Goal: Information Seeking & Learning: Learn about a topic

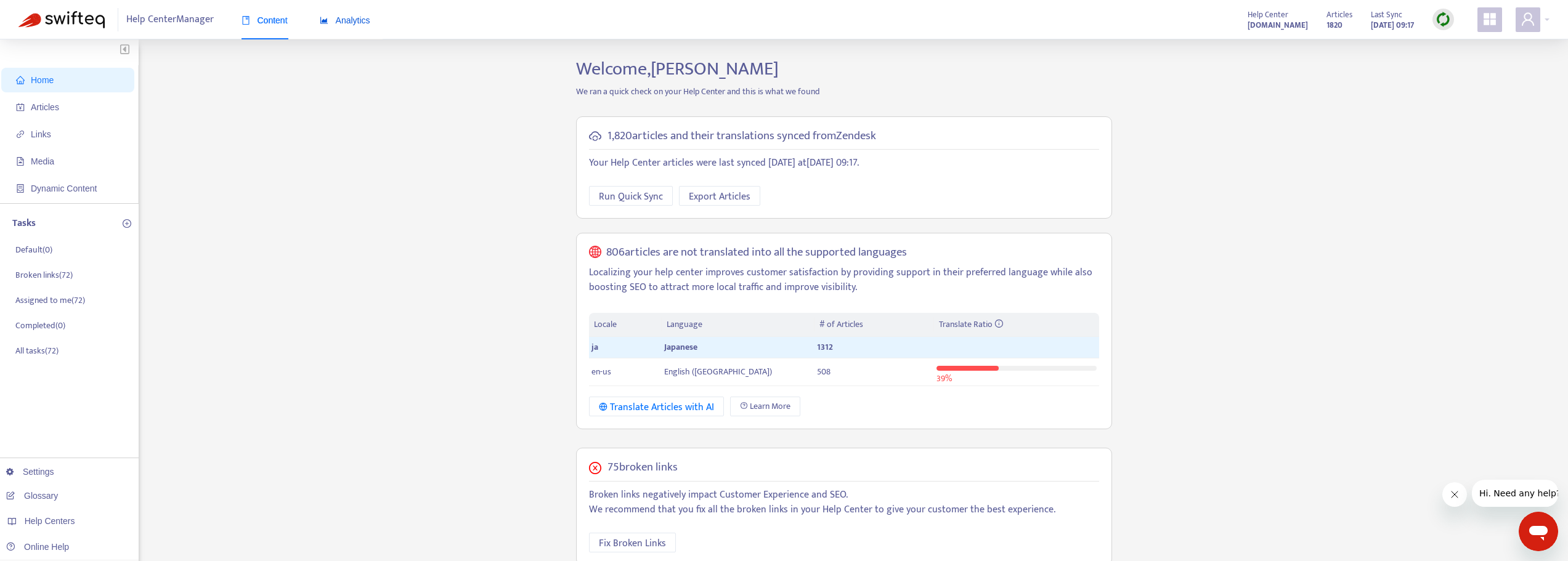
click at [349, 16] on span "Analytics" at bounding box center [345, 20] width 50 height 10
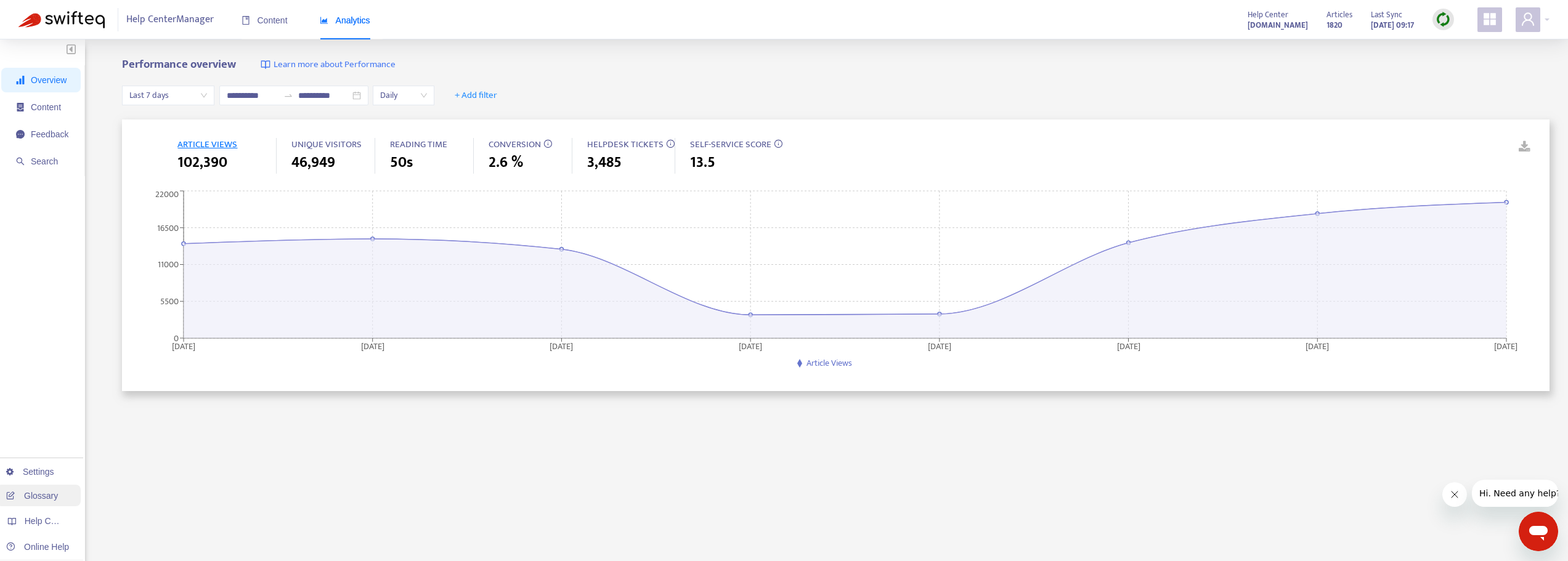
click at [50, 495] on link "Glossary" at bounding box center [32, 496] width 52 height 10
click at [691, 163] on span "13.5" at bounding box center [702, 162] width 25 height 22
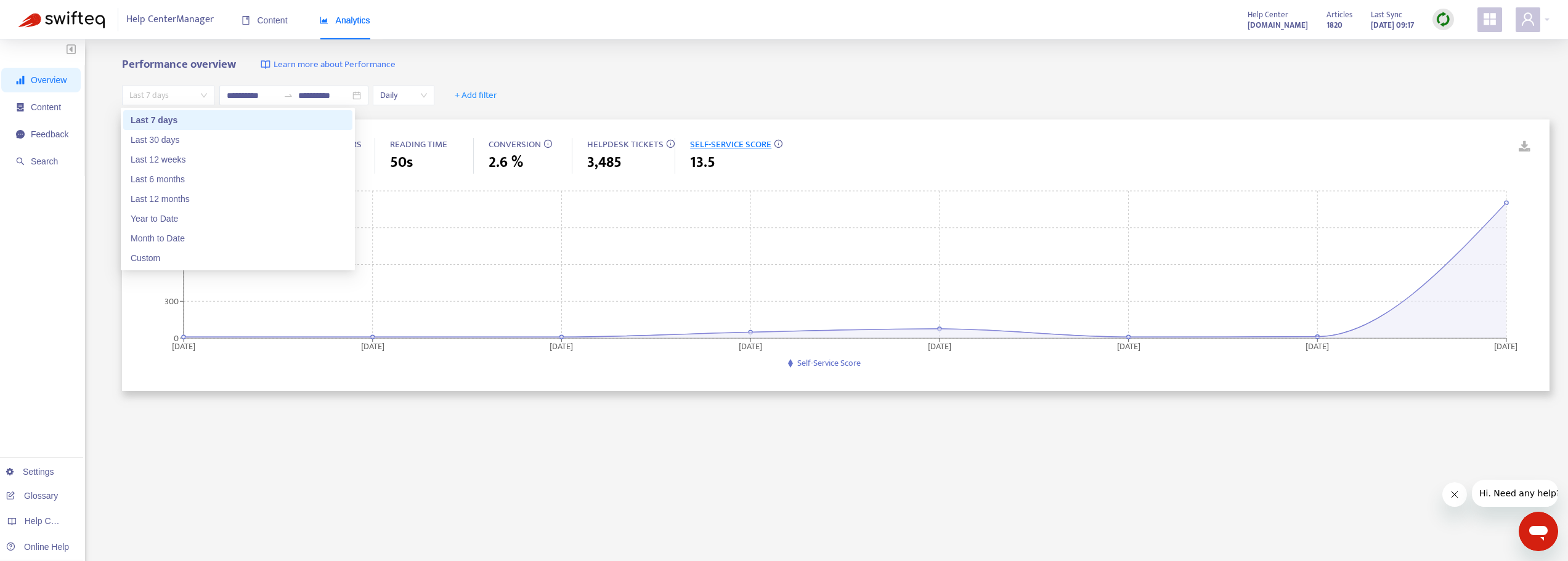
click at [177, 99] on span "Last 7 days" at bounding box center [168, 96] width 78 height 19
click at [165, 137] on div "Last 30 days" at bounding box center [238, 139] width 214 height 14
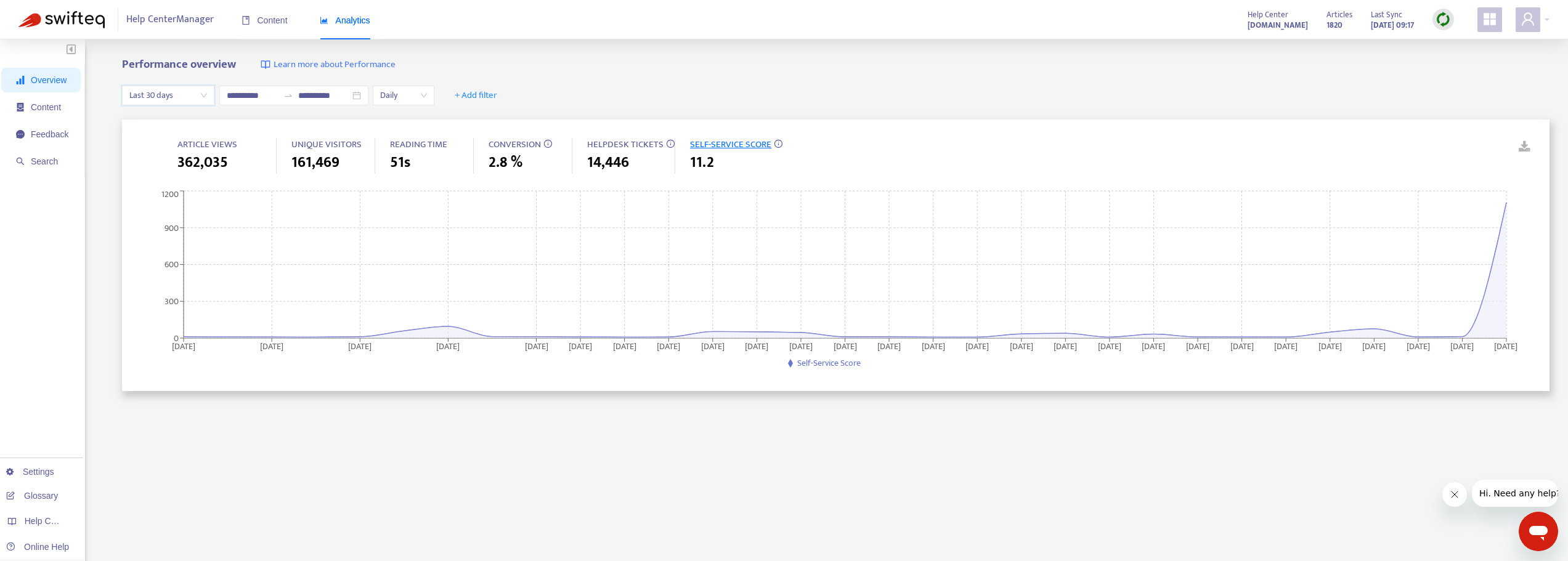
click at [165, 101] on span "Last 30 days" at bounding box center [168, 96] width 78 height 19
click at [165, 180] on div "Last 6 months" at bounding box center [238, 179] width 214 height 14
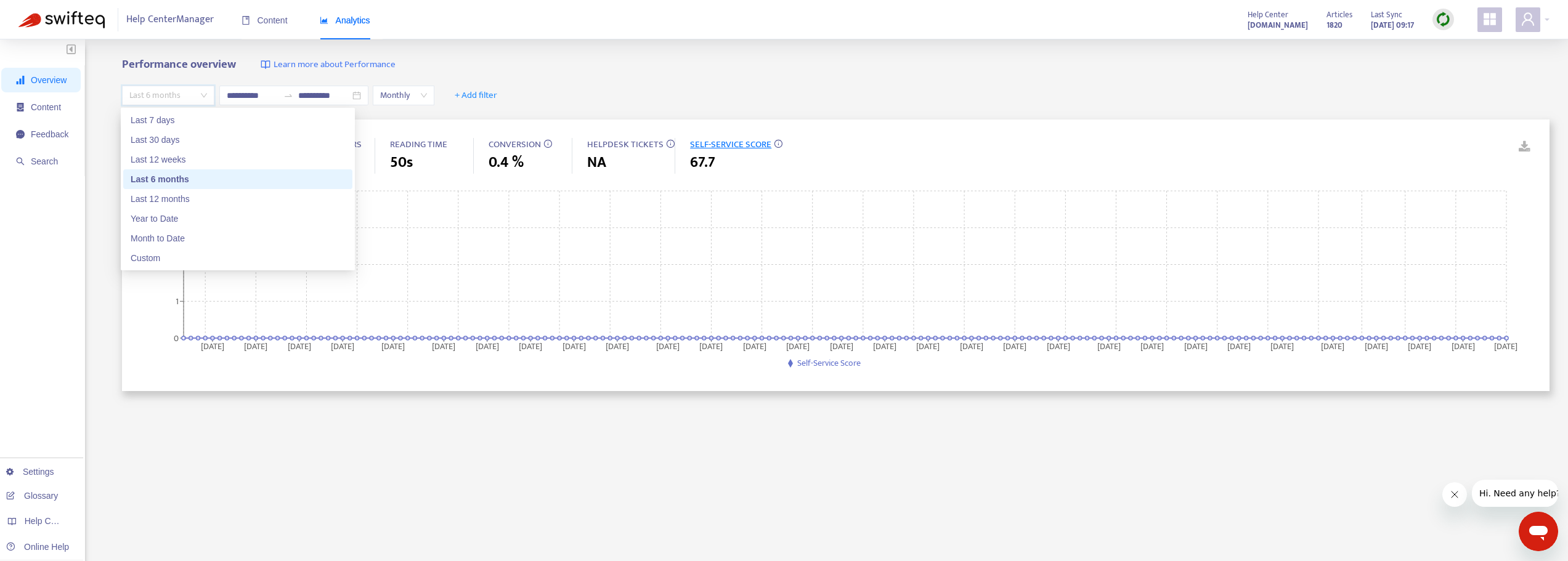
click at [183, 95] on span "Last 6 months" at bounding box center [168, 96] width 78 height 19
click at [142, 200] on div "Last 12 months" at bounding box center [238, 198] width 214 height 14
type input "**********"
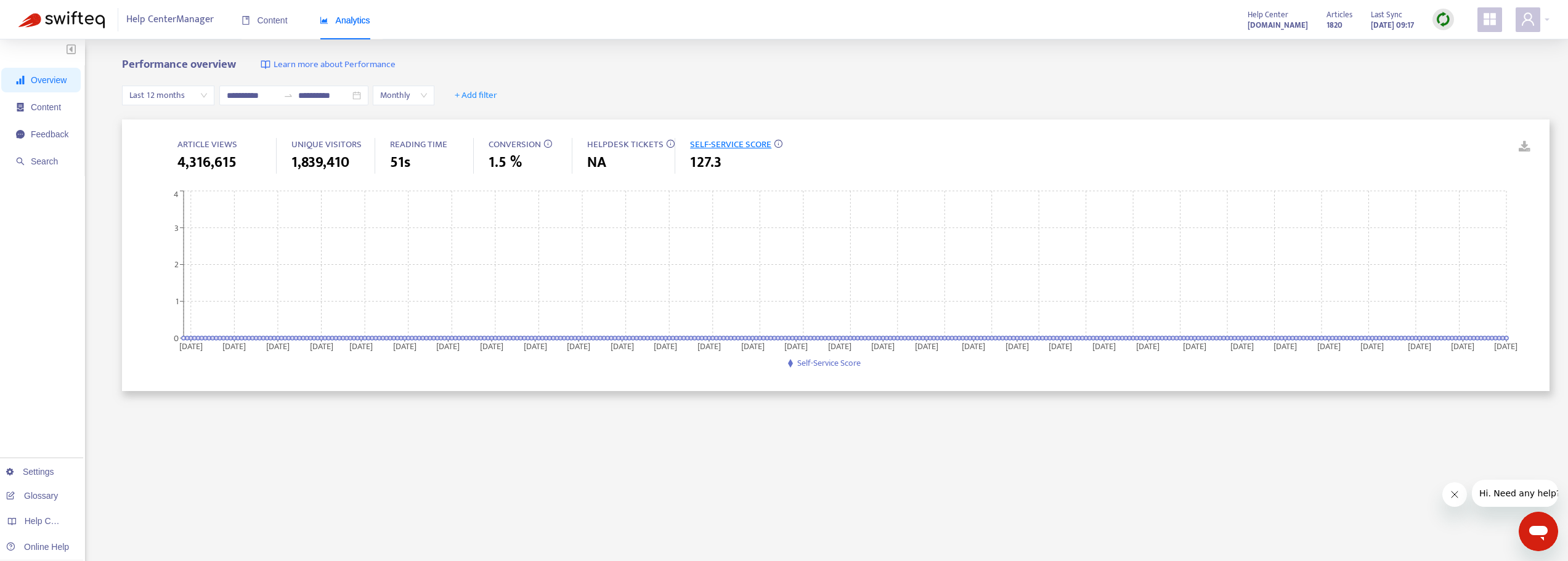
click at [725, 141] on span "SELF-SERVICE SCORE" at bounding box center [730, 144] width 81 height 15
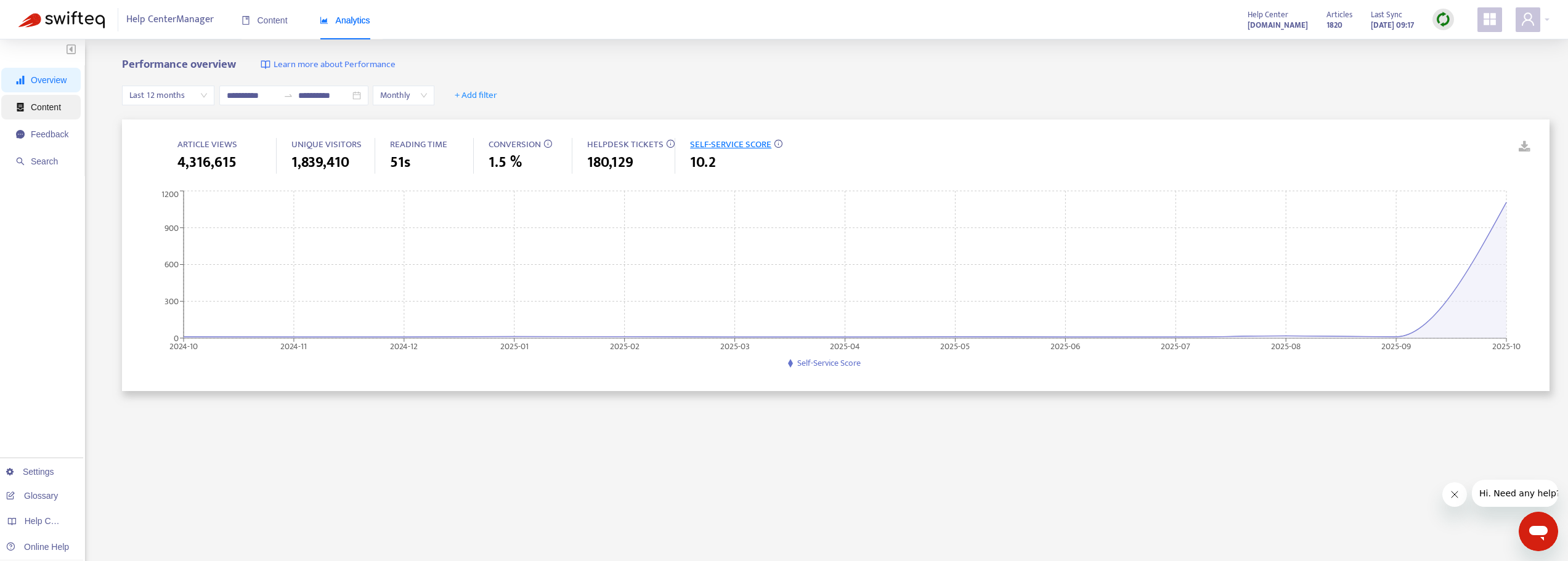
click at [51, 104] on span "Content" at bounding box center [46, 107] width 30 height 10
